Goal: Task Accomplishment & Management: Complete application form

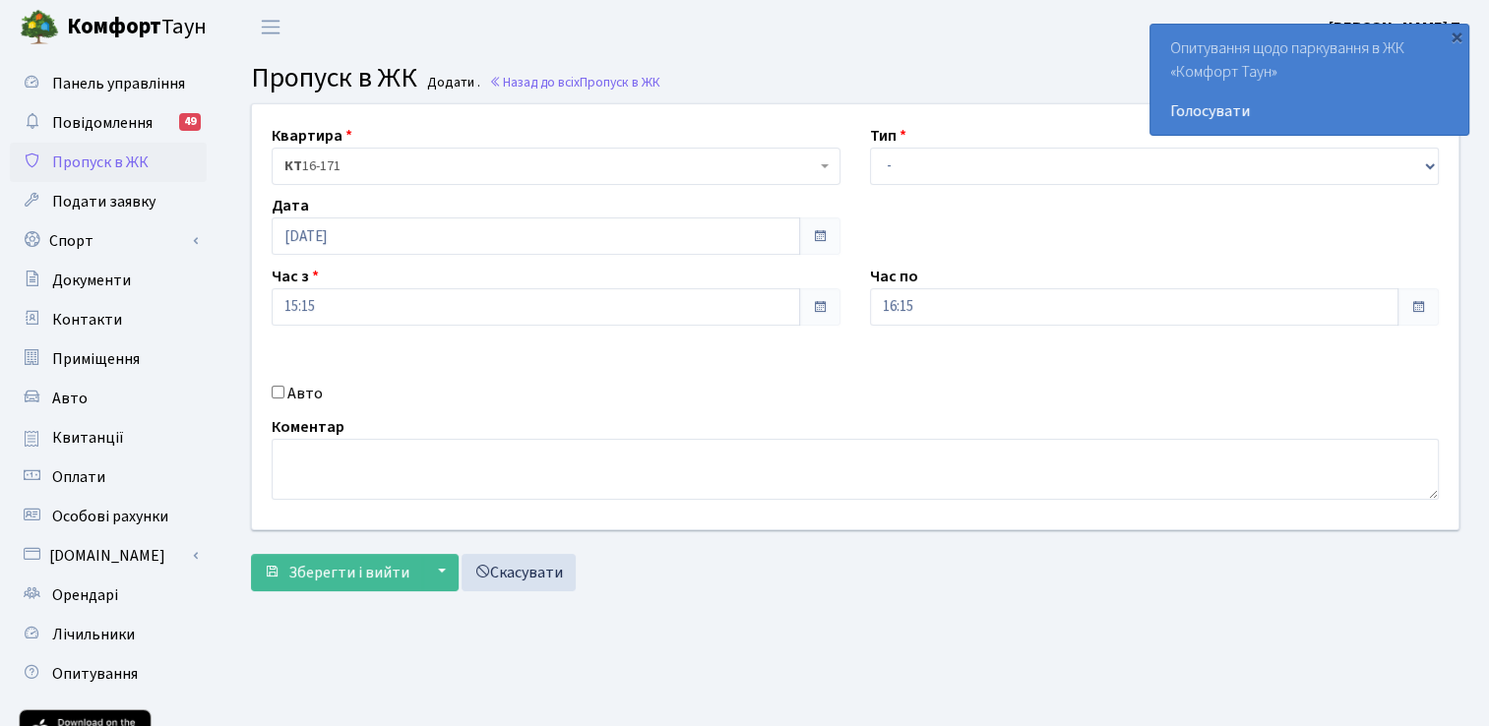
click at [292, 396] on label "Авто" at bounding box center [304, 394] width 35 height 24
click at [284, 396] on input "Авто" at bounding box center [278, 392] width 13 height 13
checkbox input "true"
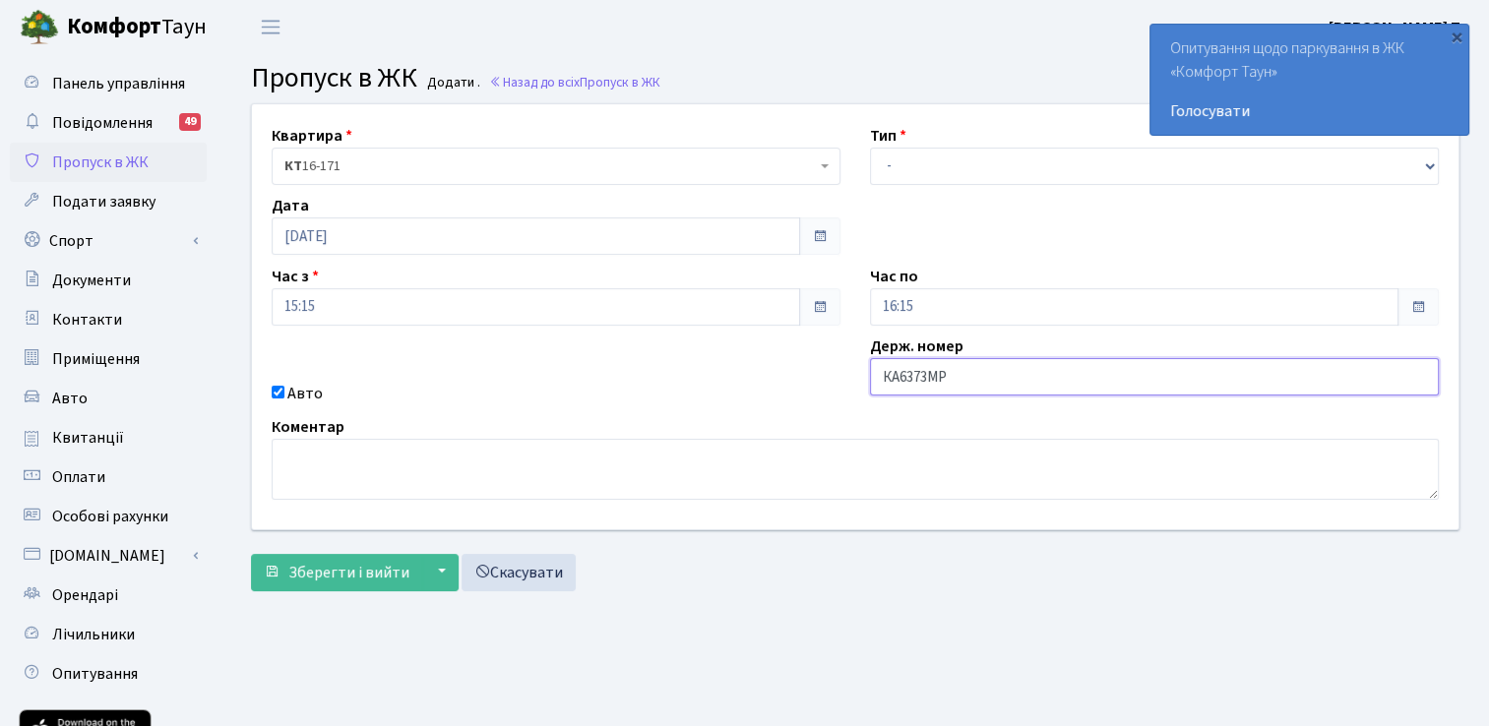
type input "КА6373МР"
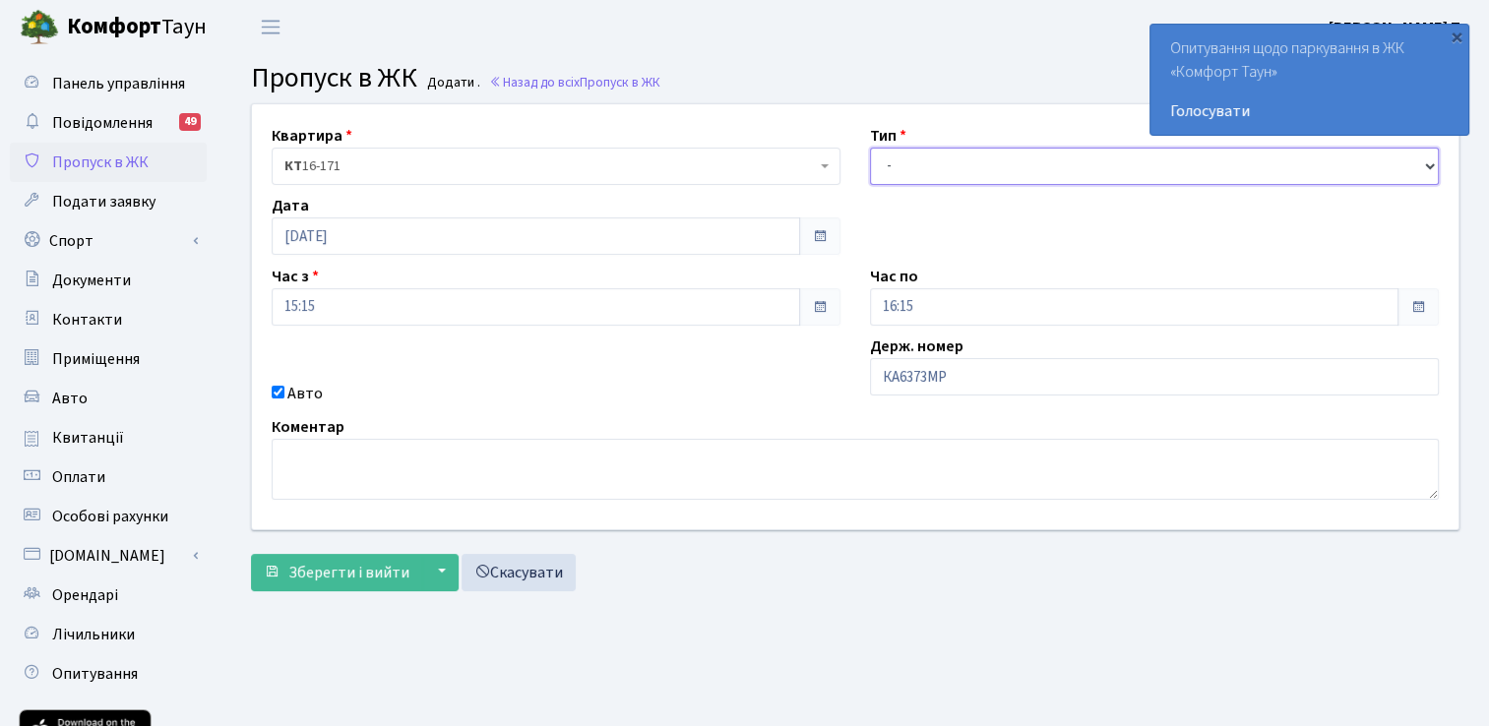
click at [909, 163] on select "- Доставка Таксі Гості Сервіс" at bounding box center [1154, 166] width 569 height 37
select select "3"
click at [870, 148] on select "- Доставка Таксі Гості Сервіс" at bounding box center [1154, 166] width 569 height 37
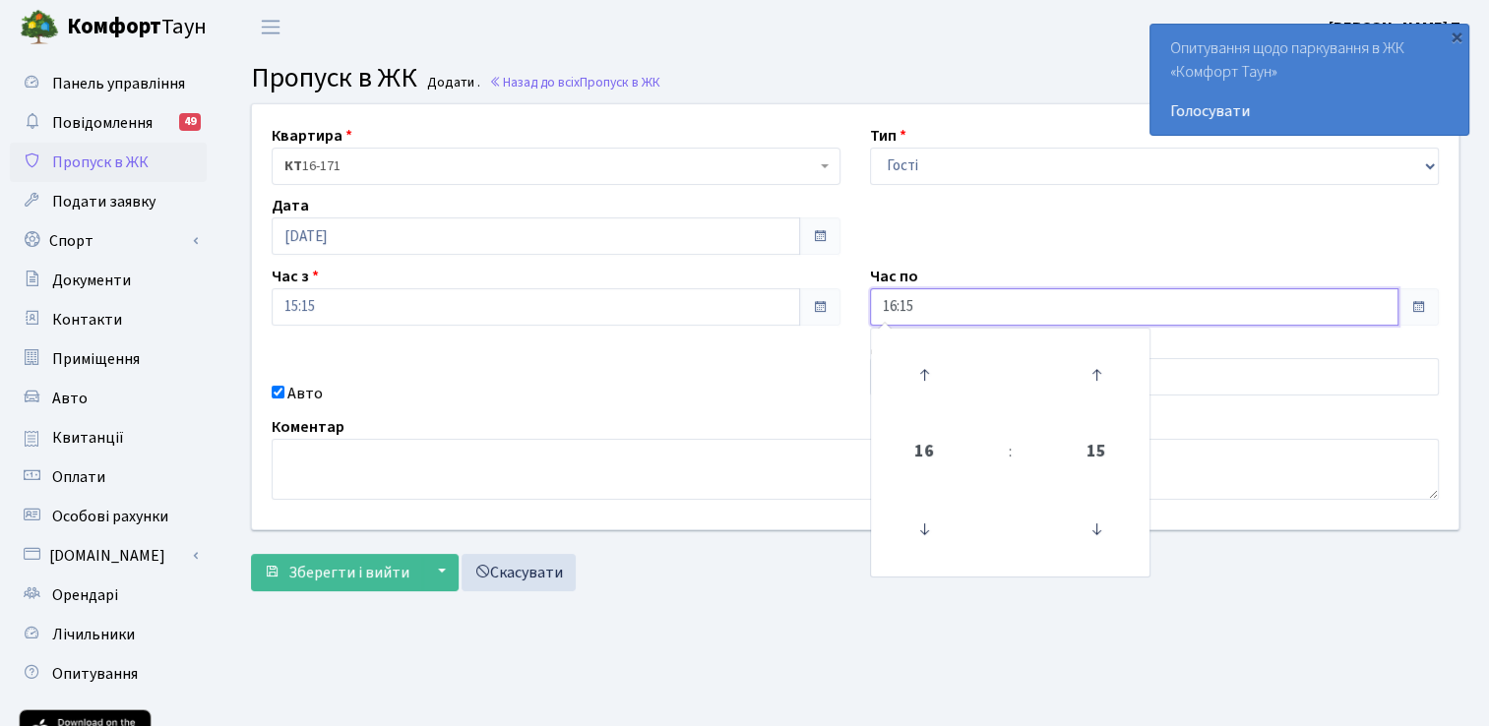
click at [929, 307] on input "16:15" at bounding box center [1134, 306] width 529 height 37
click at [917, 363] on icon at bounding box center [924, 374] width 53 height 53
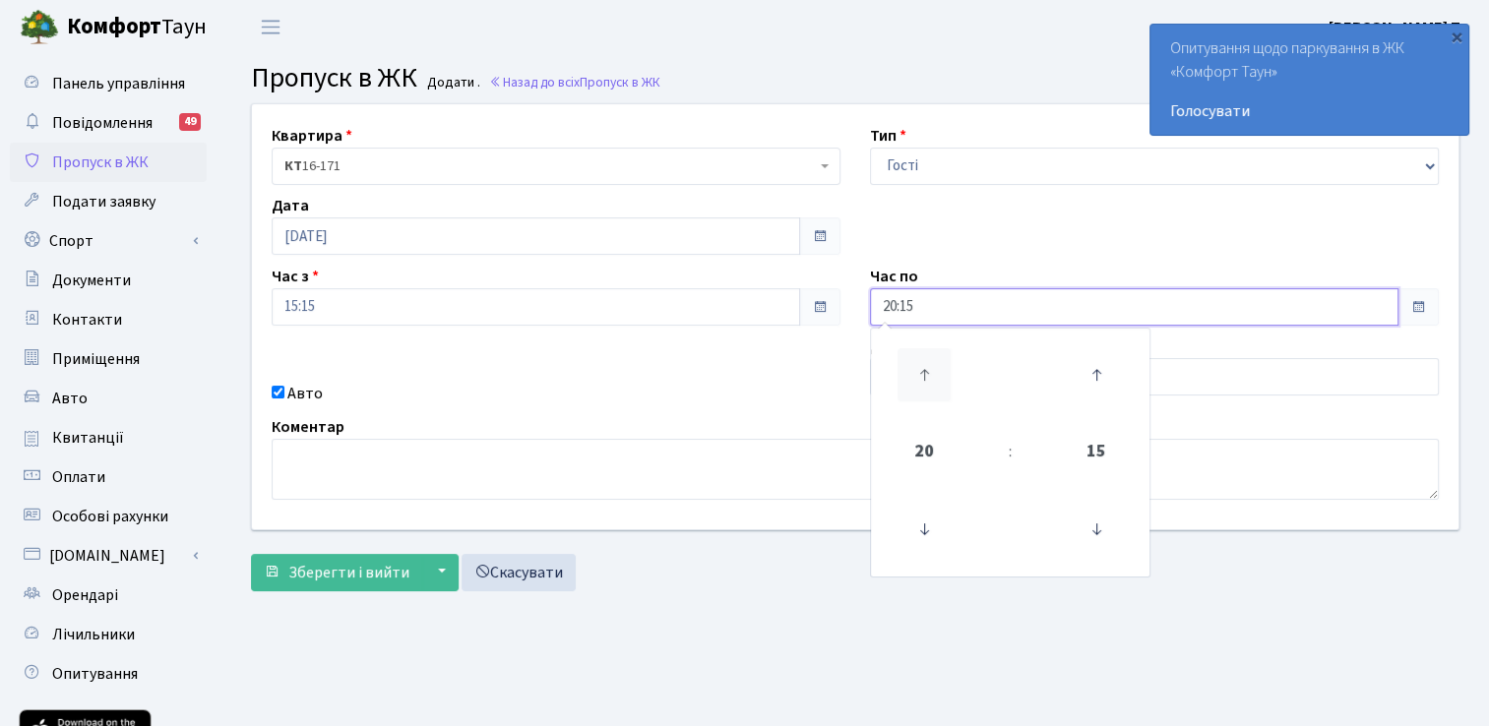
click at [915, 363] on icon at bounding box center [924, 374] width 53 height 53
click at [1100, 372] on icon at bounding box center [1096, 374] width 53 height 53
type input "23:30"
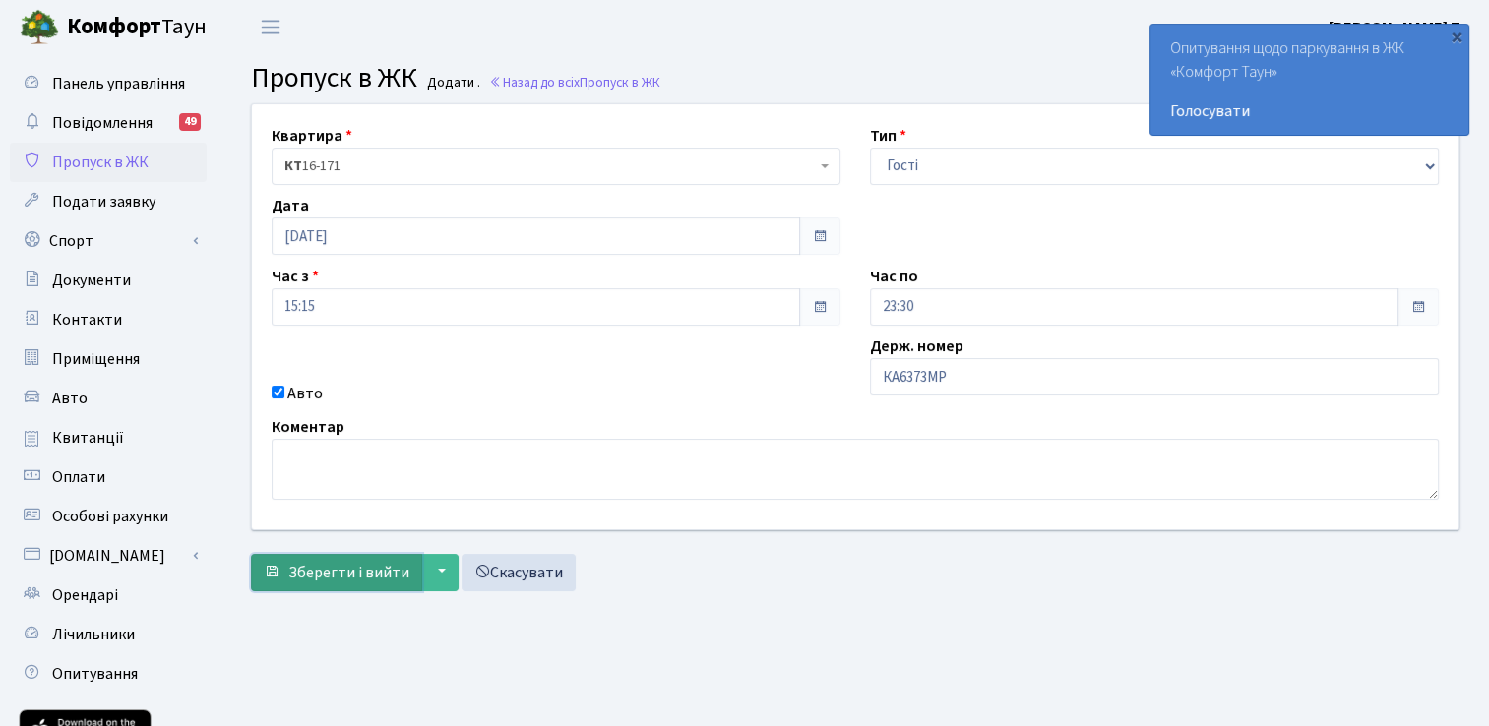
click at [385, 572] on span "Зберегти і вийти" at bounding box center [348, 573] width 121 height 22
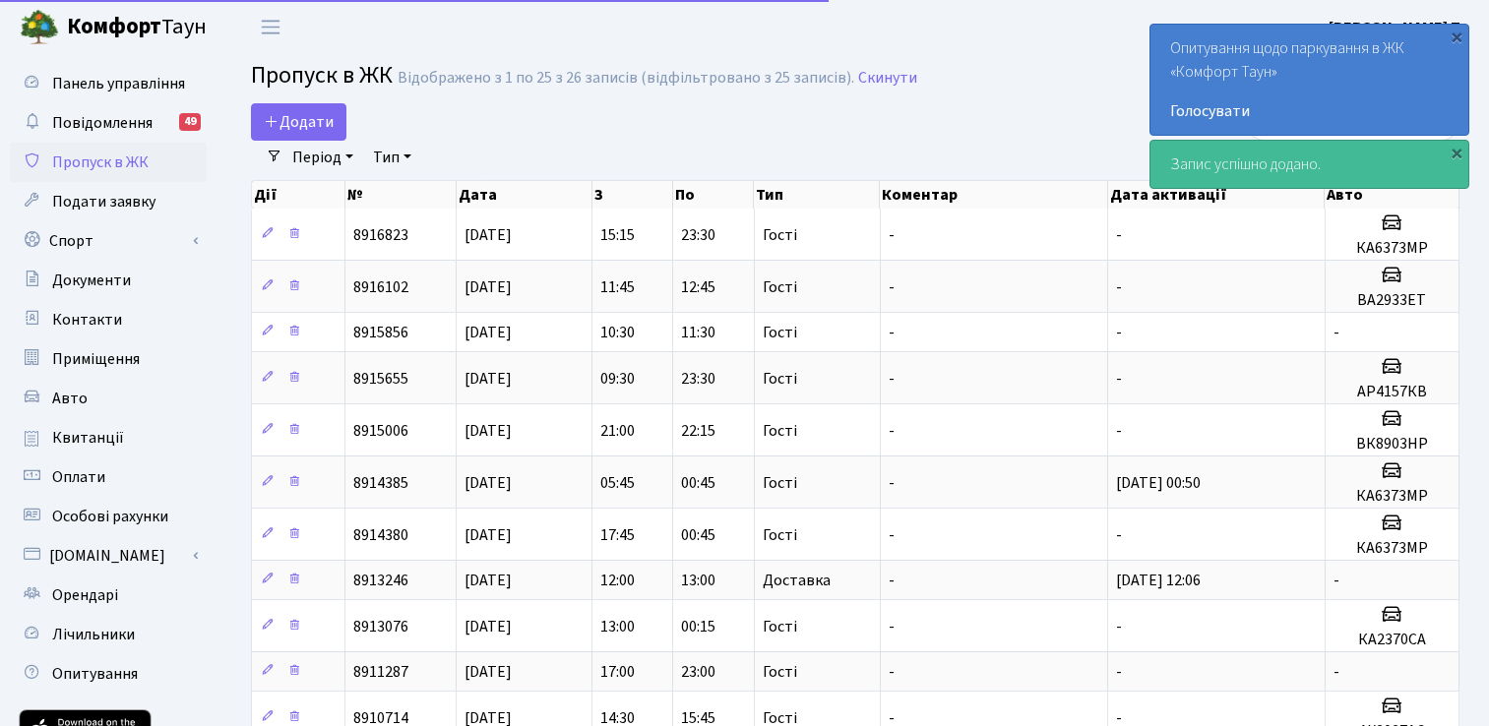
select select "25"
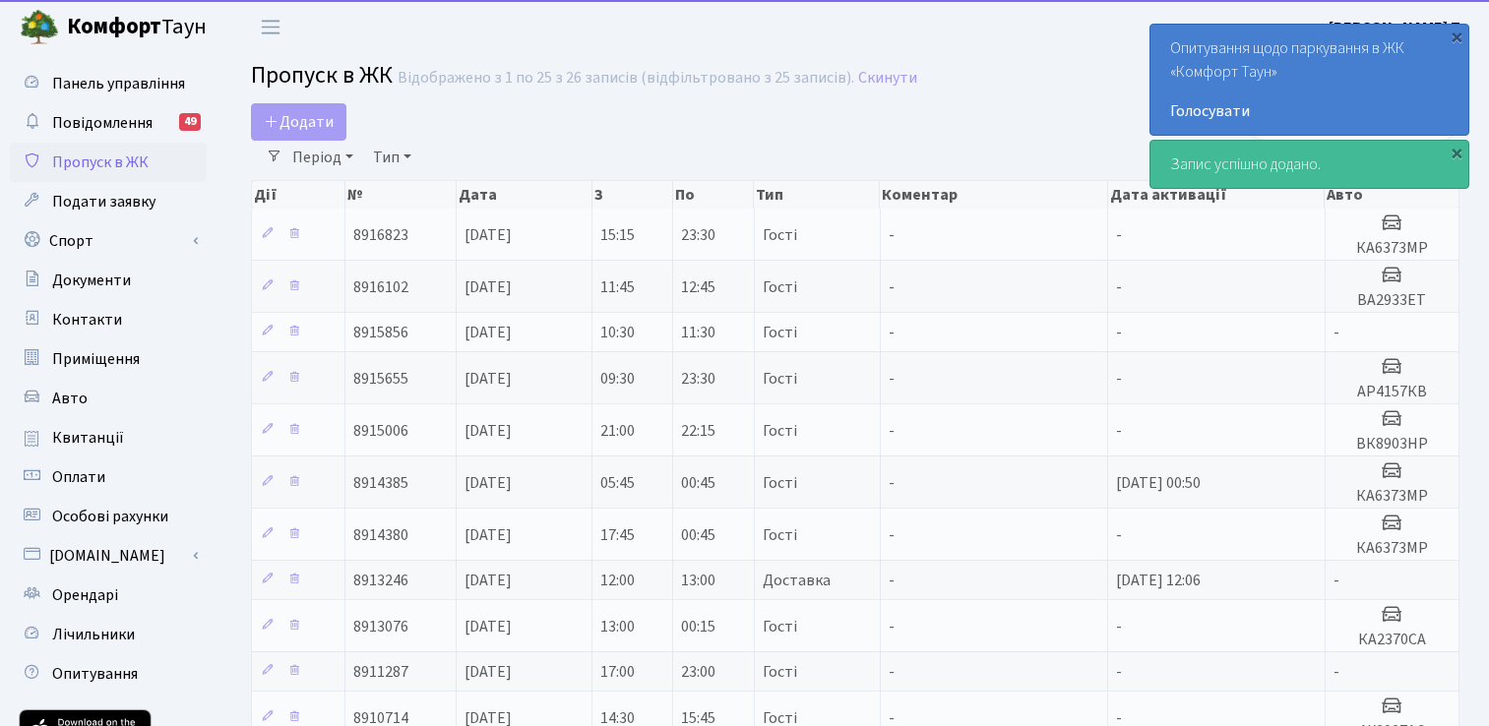
select select "25"
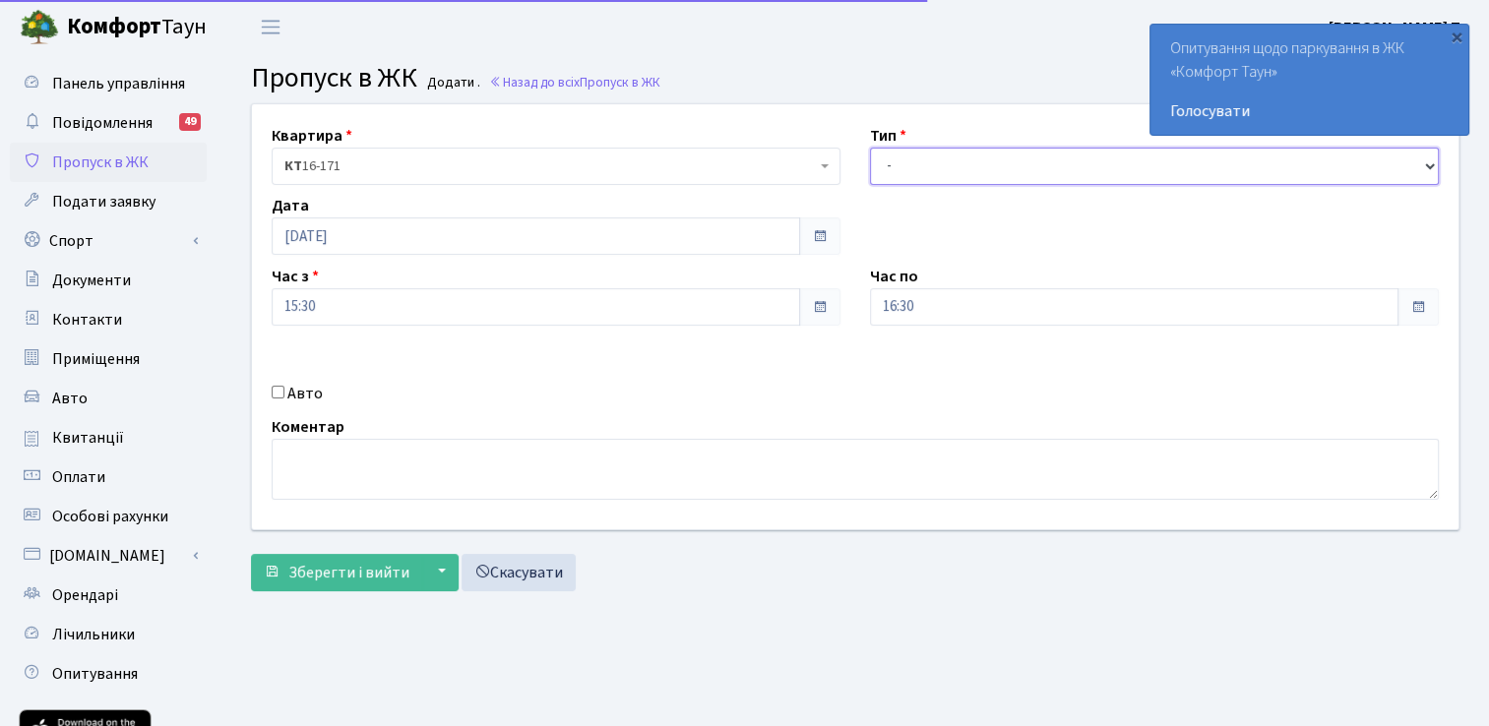
click at [947, 174] on select "- Доставка Таксі Гості Сервіс" at bounding box center [1154, 166] width 569 height 37
select select "1"
click at [870, 148] on select "- Доставка Таксі Гості Сервіс" at bounding box center [1154, 166] width 569 height 37
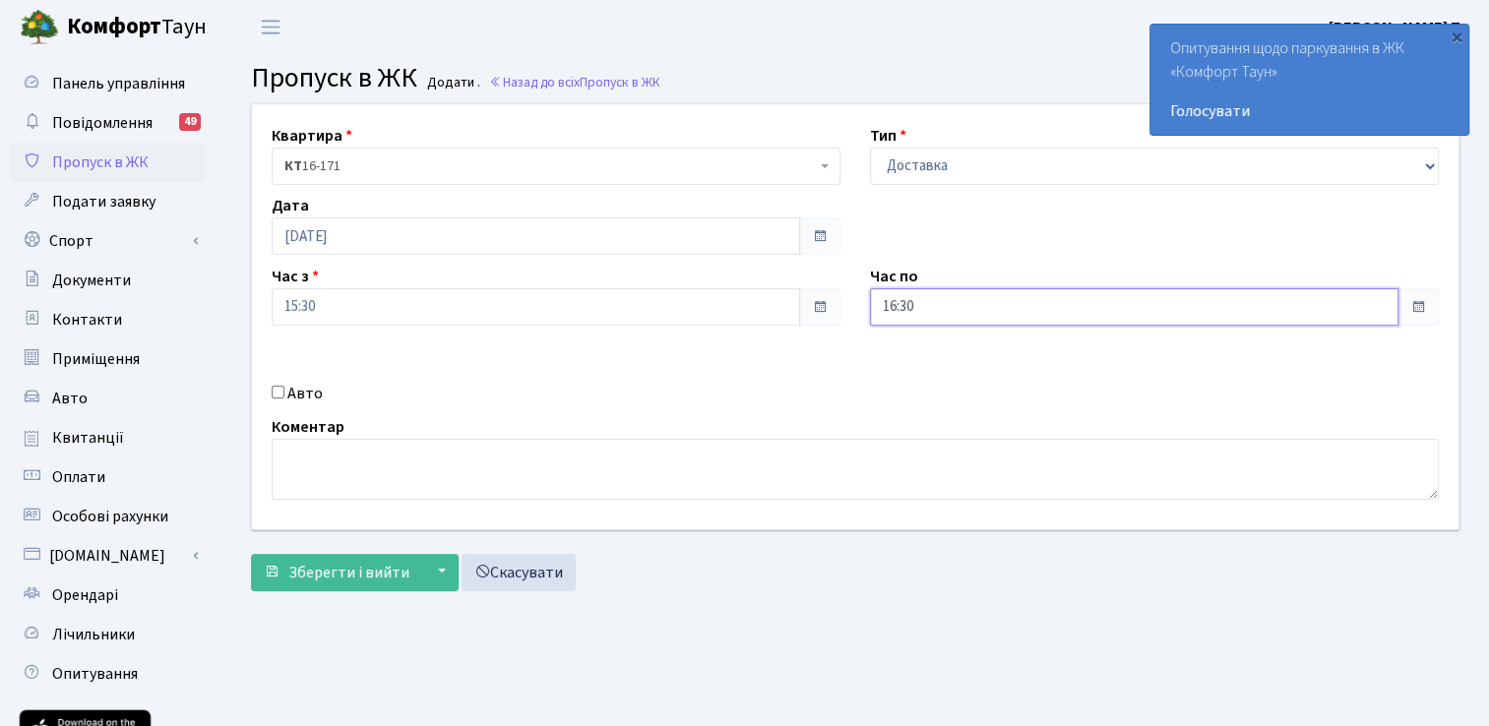
click at [948, 305] on input "16:30" at bounding box center [1134, 306] width 529 height 37
click at [926, 370] on icon at bounding box center [924, 374] width 53 height 53
type input "18:30"
click at [750, 388] on div "Авто" at bounding box center [556, 394] width 598 height 24
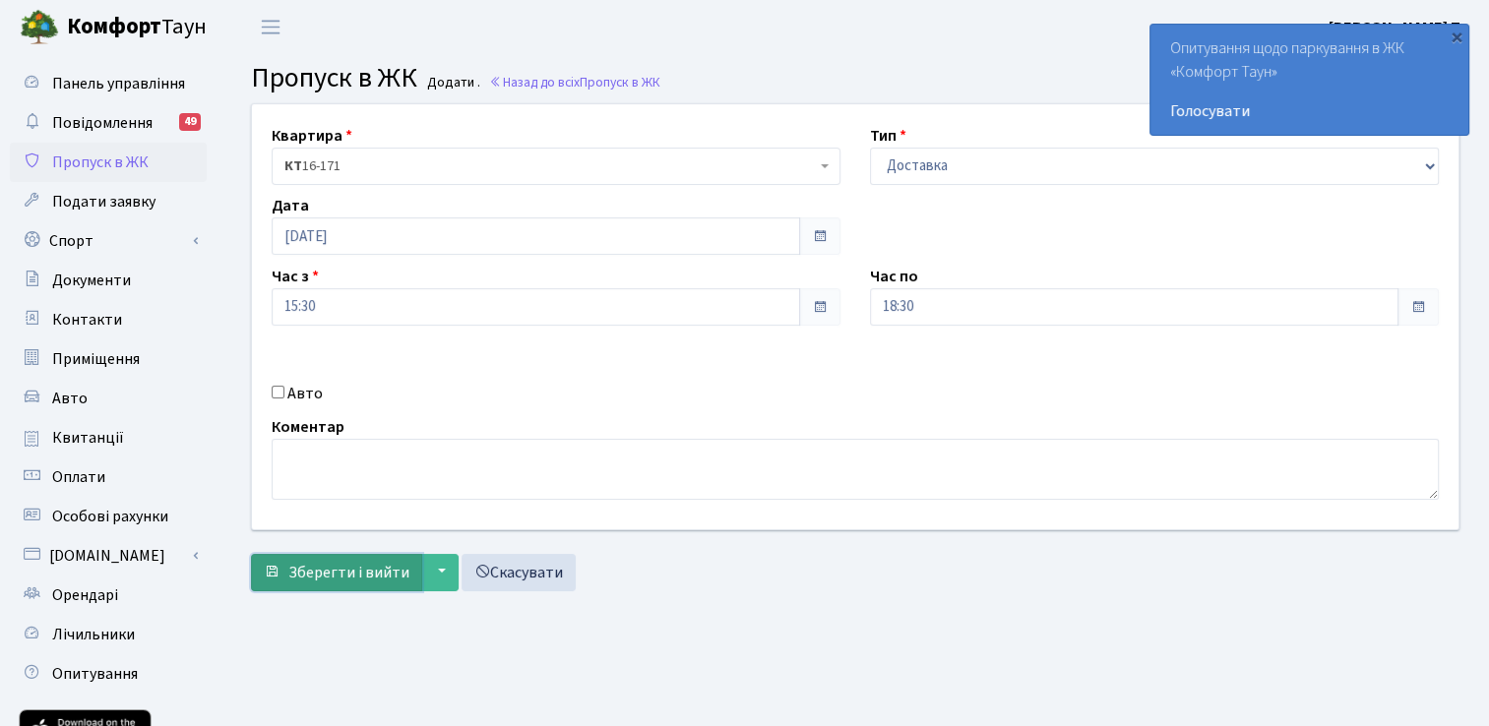
click at [348, 579] on span "Зберегти і вийти" at bounding box center [348, 573] width 121 height 22
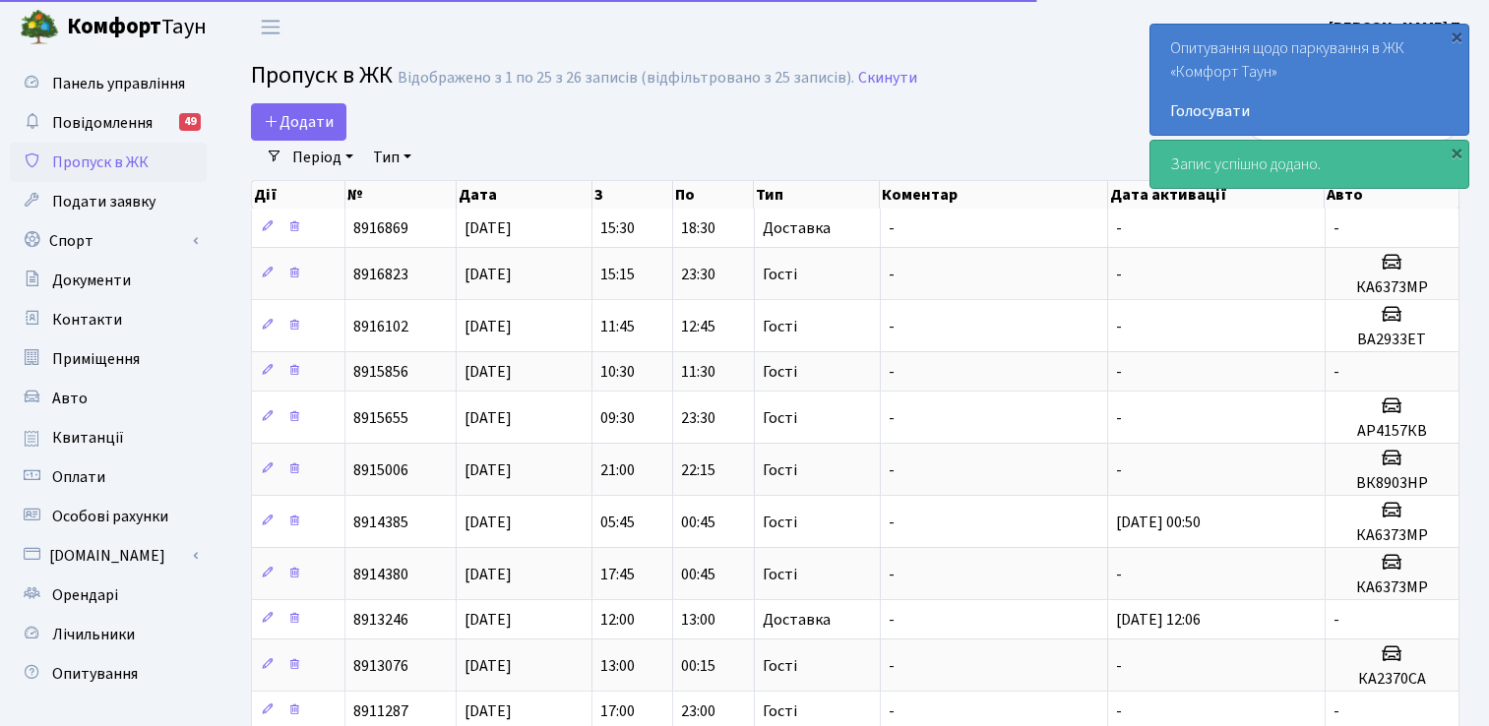
select select "25"
